Goal: Task Accomplishment & Management: Use online tool/utility

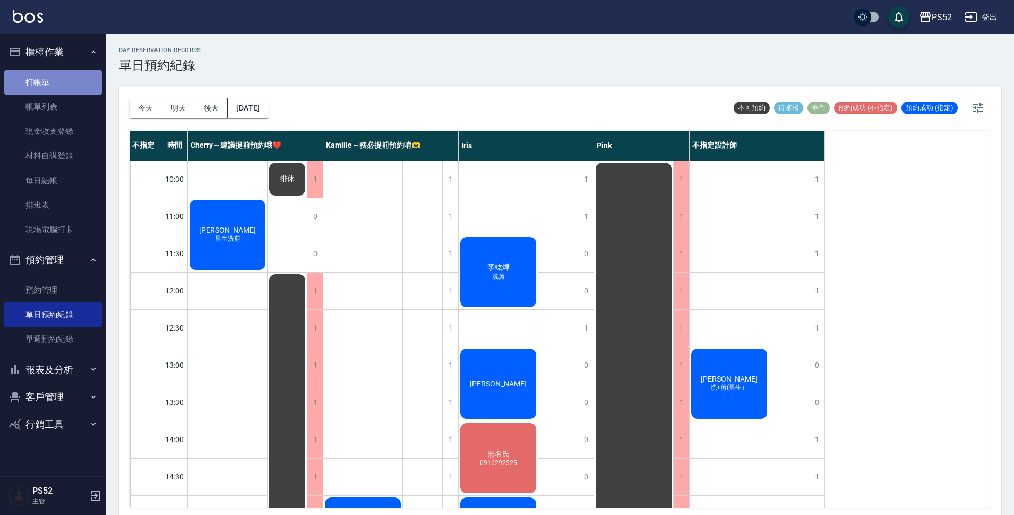
click at [44, 82] on link "打帳單" at bounding box center [53, 82] width 98 height 24
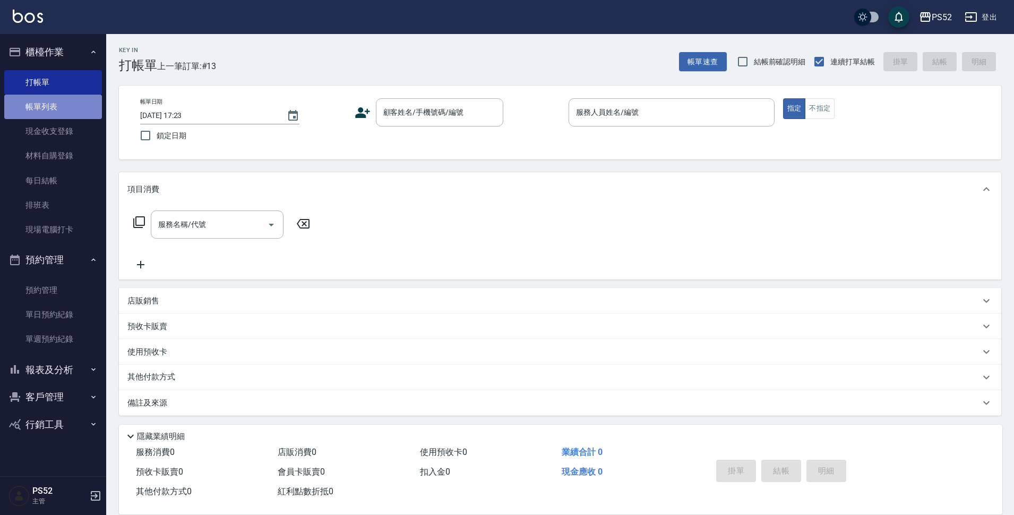
click at [54, 104] on link "帳單列表" at bounding box center [53, 107] width 98 height 24
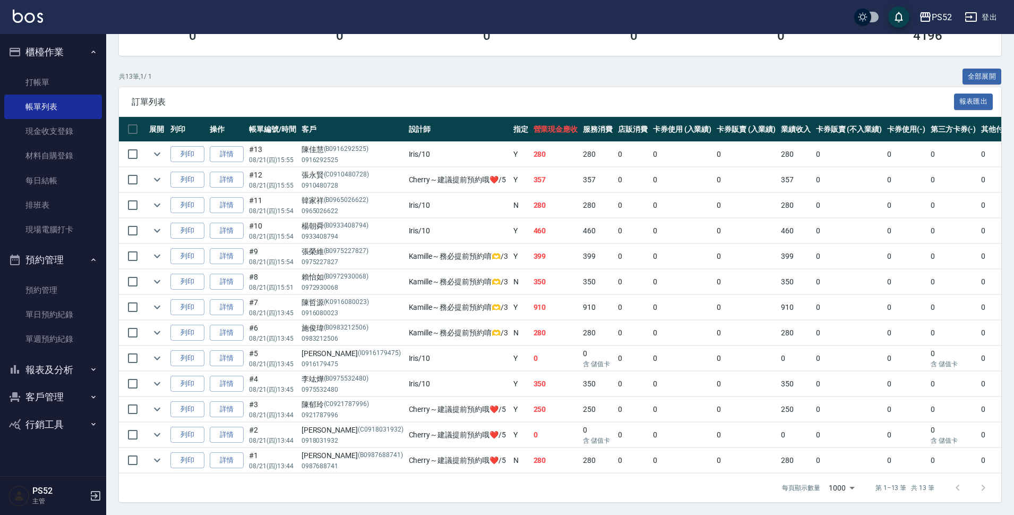
scroll to position [187, 0]
click at [233, 248] on link "詳情" at bounding box center [227, 256] width 34 height 16
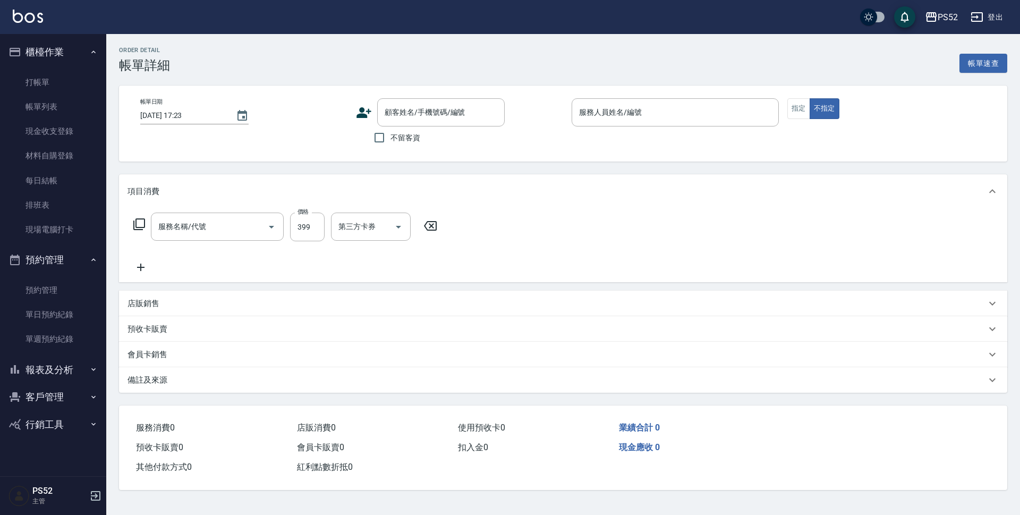
type input "[DATE] 15:54"
type input "Kamille～務必提前預約唷🫶-3"
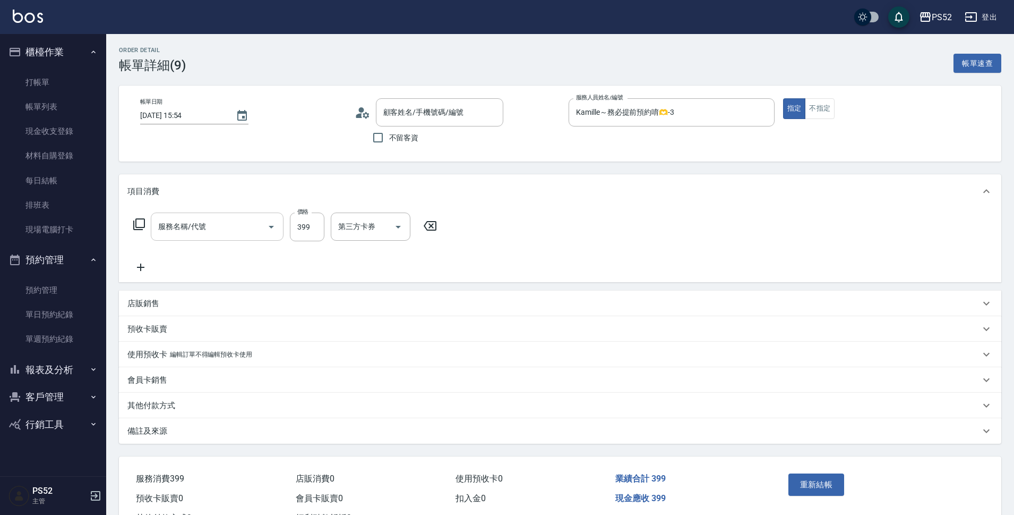
type input "洗髮300元(S4)"
type input "[PERSON_NAME]/0975227827/B0975227827"
click at [134, 268] on icon at bounding box center [140, 267] width 27 height 13
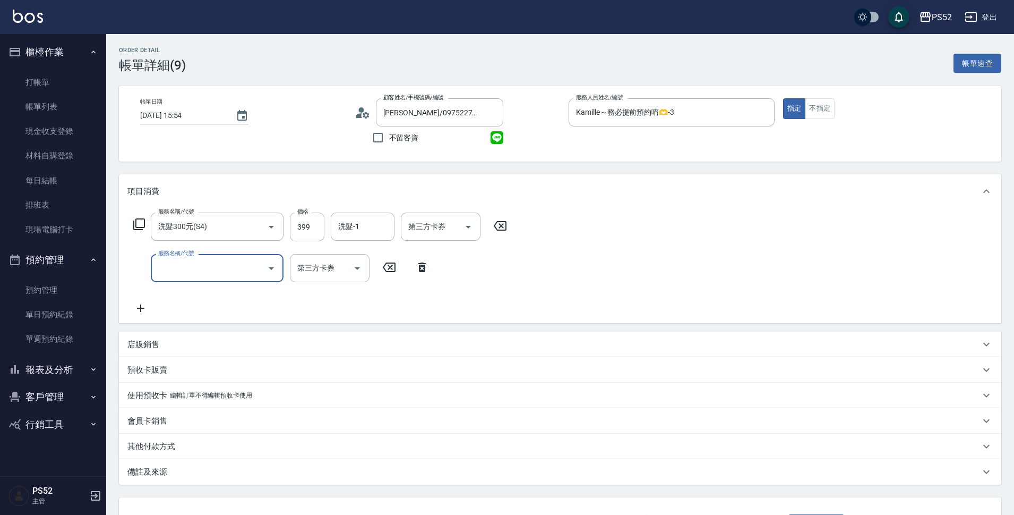
click at [205, 263] on input "服務名稱/代號" at bounding box center [209, 268] width 107 height 19
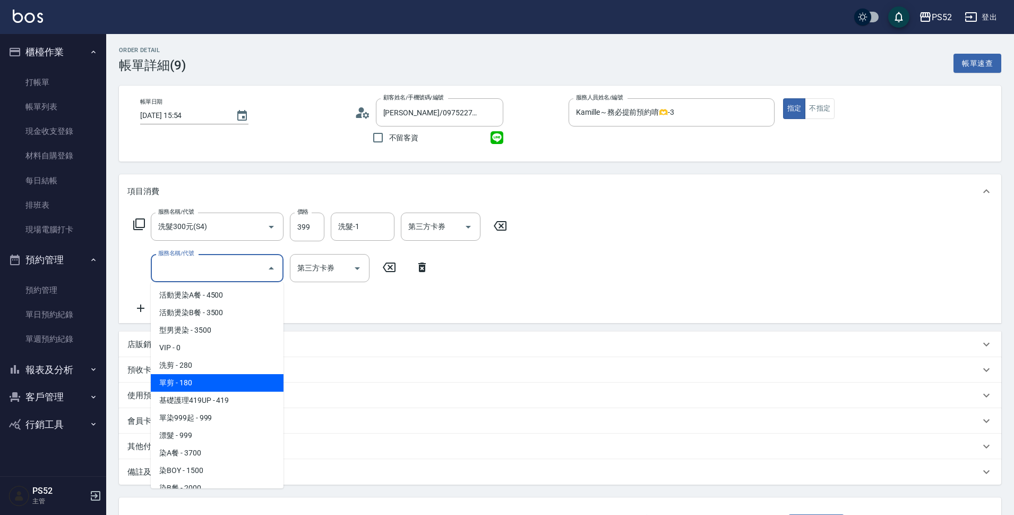
click at [212, 382] on span "單剪 - 180" at bounding box center [217, 383] width 133 height 18
type input "單剪(C2)"
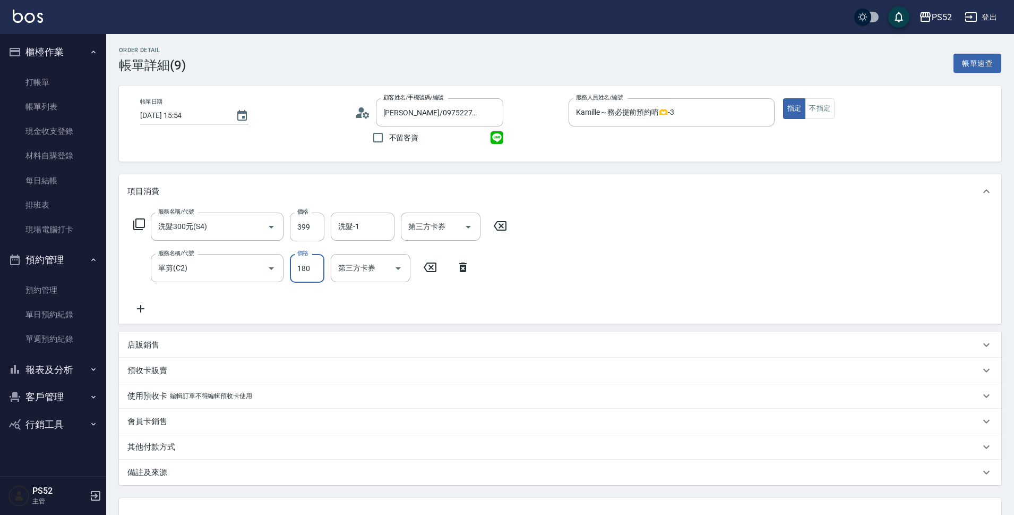
click at [313, 267] on input "180" at bounding box center [307, 268] width 35 height 29
type input "300"
click at [630, 248] on div "服務名稱/代號 洗髮300元(S4) 服務名稱/代號 價格 399 價格 洗髮-1 洗髮-1 第三方卡券 第三方卡券 服務名稱/代號 單剪(C2) 服務名稱/…" at bounding box center [560, 265] width 883 height 115
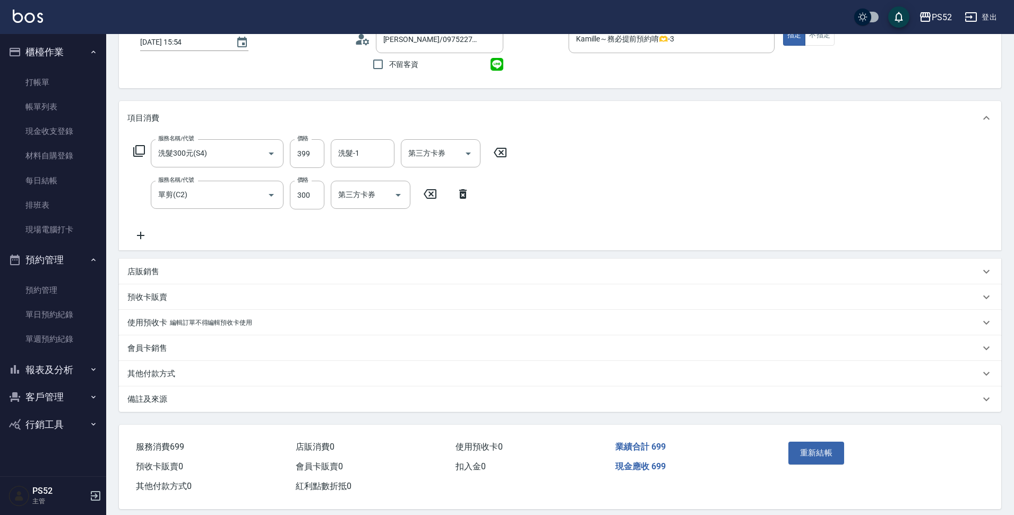
scroll to position [85, 0]
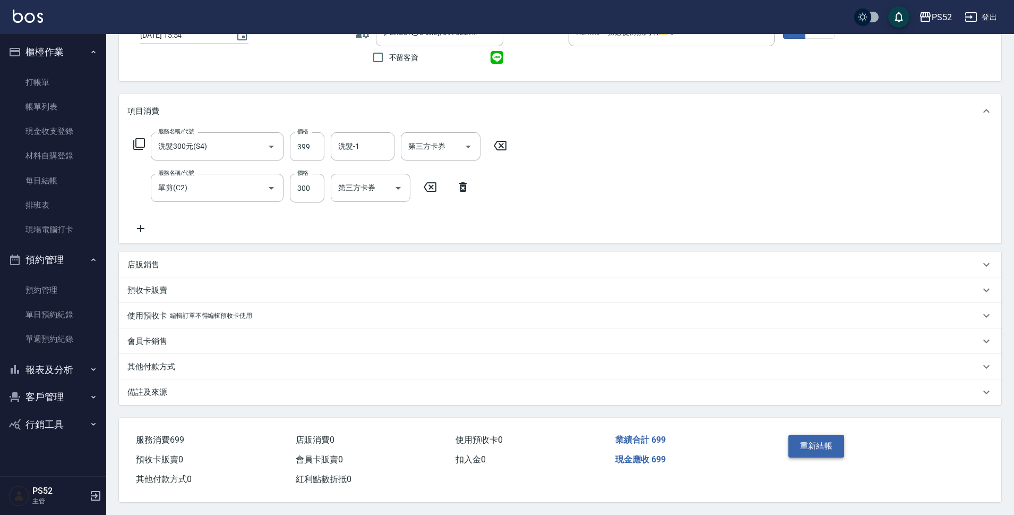
click at [814, 434] on button "重新結帳" at bounding box center [817, 445] width 56 height 22
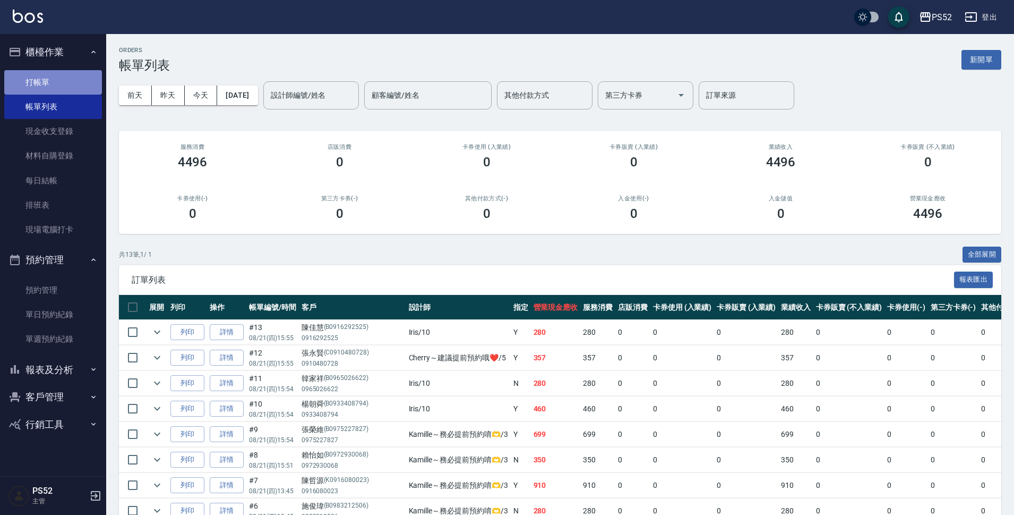
click at [61, 82] on link "打帳單" at bounding box center [53, 82] width 98 height 24
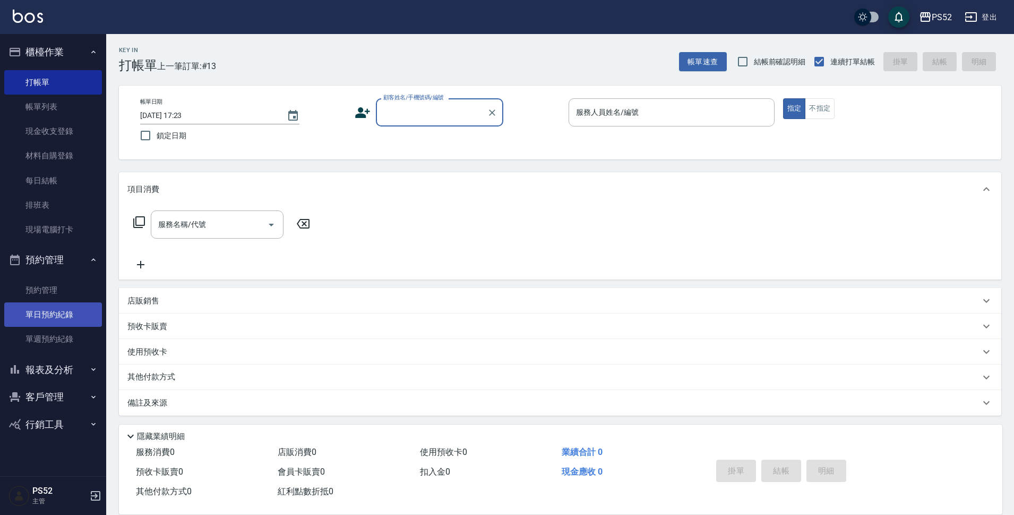
click at [47, 306] on link "單日預約紀錄" at bounding box center [53, 314] width 98 height 24
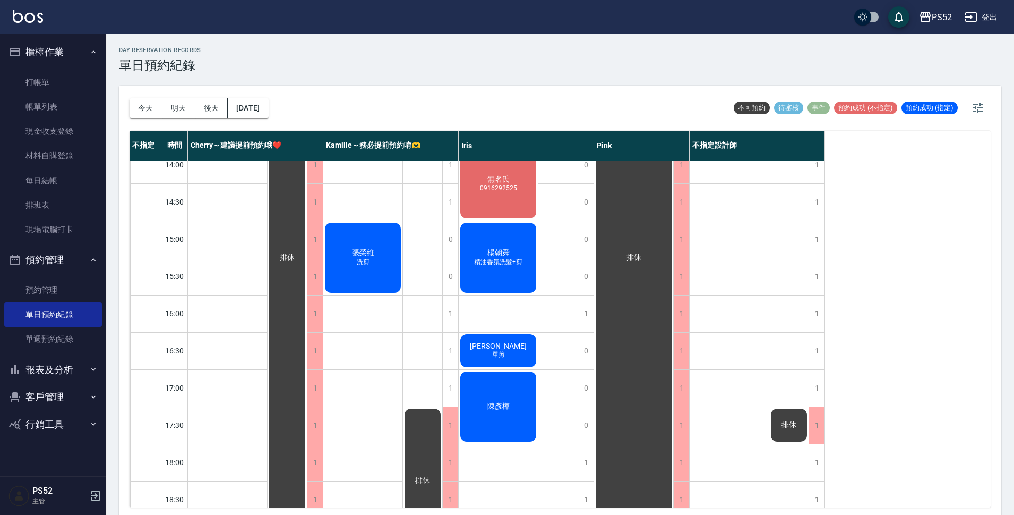
scroll to position [336, 0]
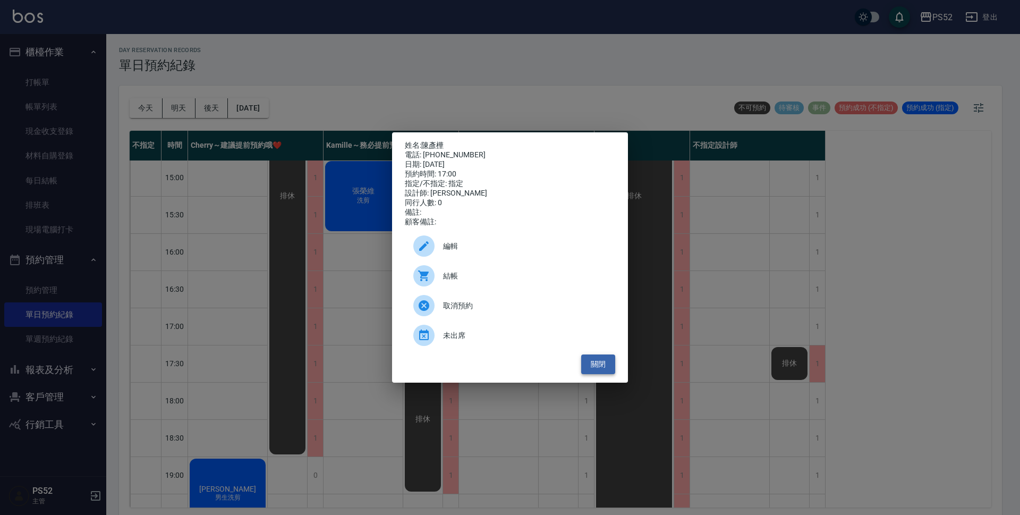
click at [594, 374] on button "關閉" at bounding box center [598, 364] width 34 height 20
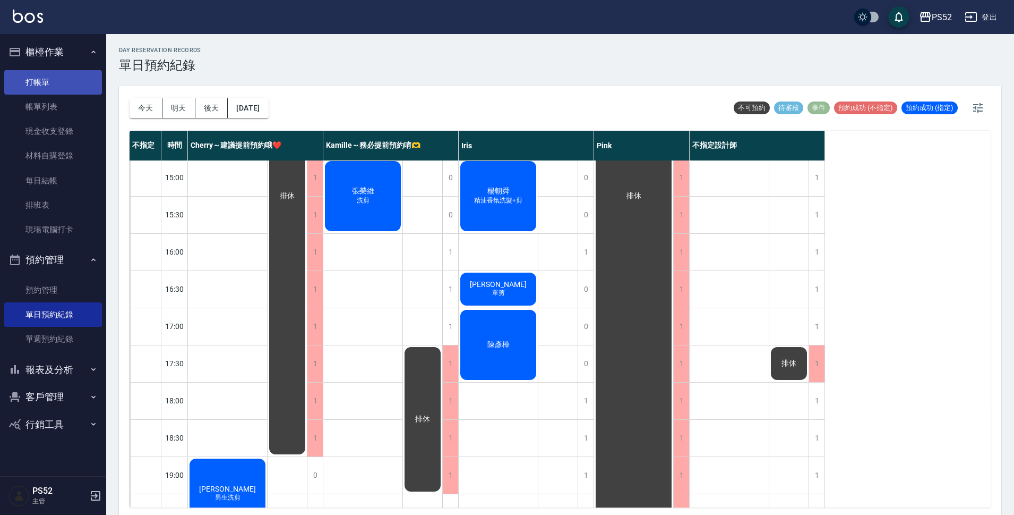
click at [67, 80] on link "打帳單" at bounding box center [53, 82] width 98 height 24
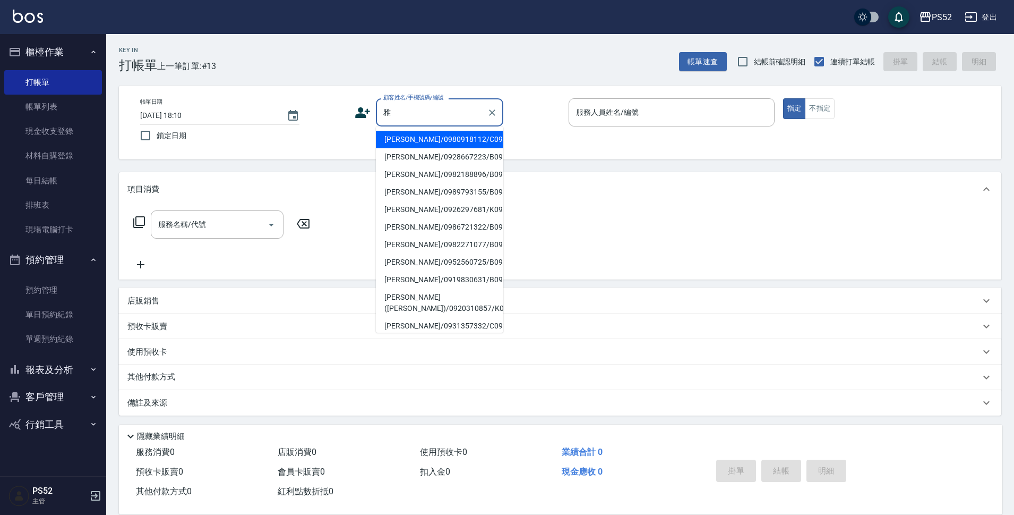
click at [420, 117] on input "雅" at bounding box center [432, 112] width 102 height 19
click at [423, 138] on li "[PERSON_NAME]/0980918112/C0980918112" at bounding box center [439, 140] width 127 height 18
type input "[PERSON_NAME]/0980918112/C0980918112"
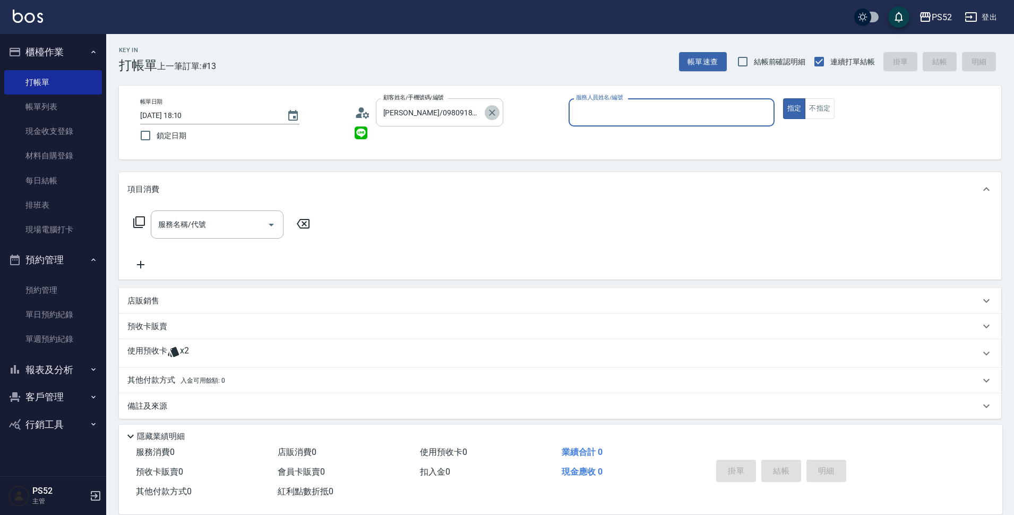
click at [494, 116] on icon "Clear" at bounding box center [492, 112] width 11 height 11
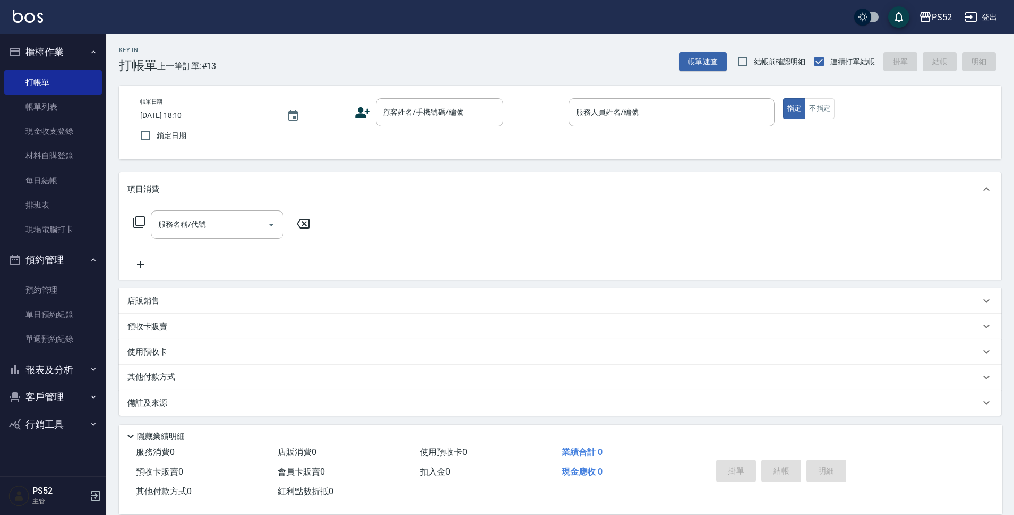
click at [571, 242] on div "服務名稱/代號 服務名稱/代號" at bounding box center [560, 242] width 883 height 73
